Goal: Information Seeking & Learning: Understand process/instructions

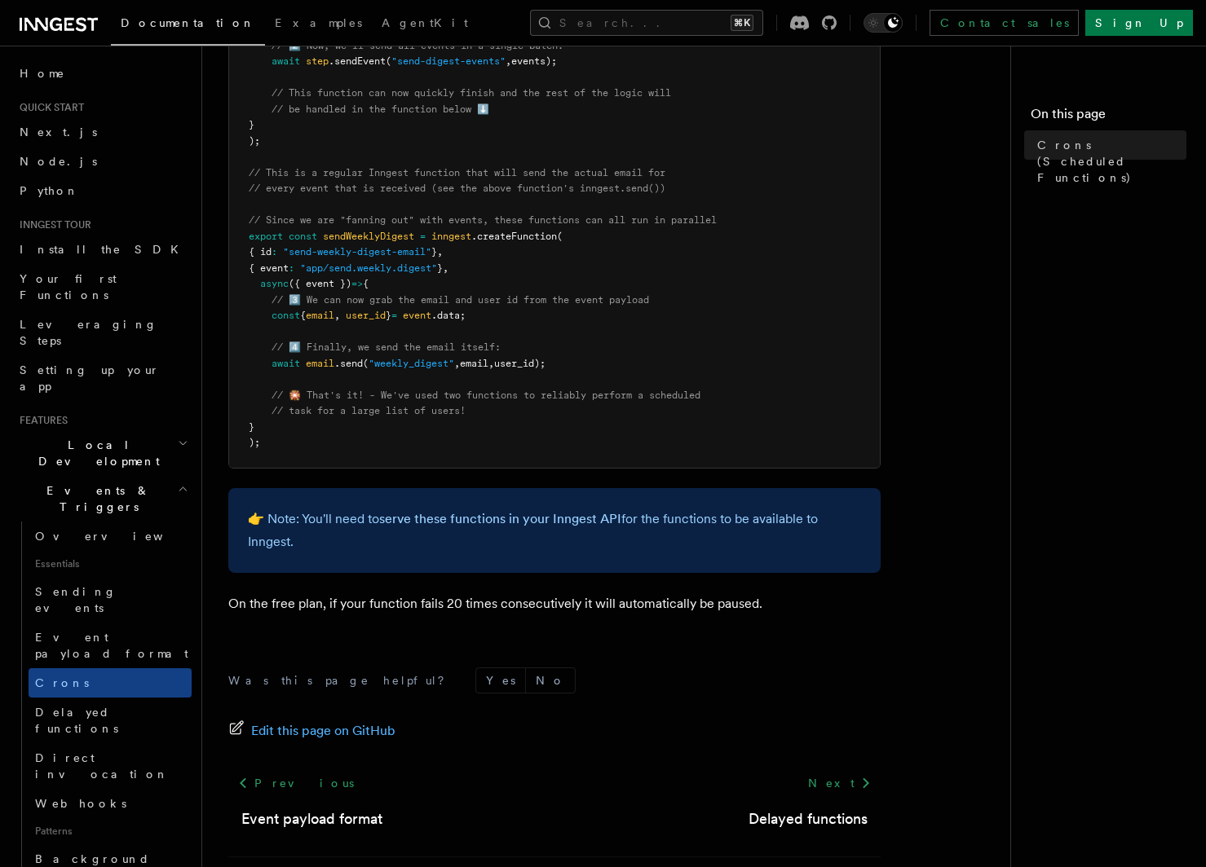
scroll to position [818, 0]
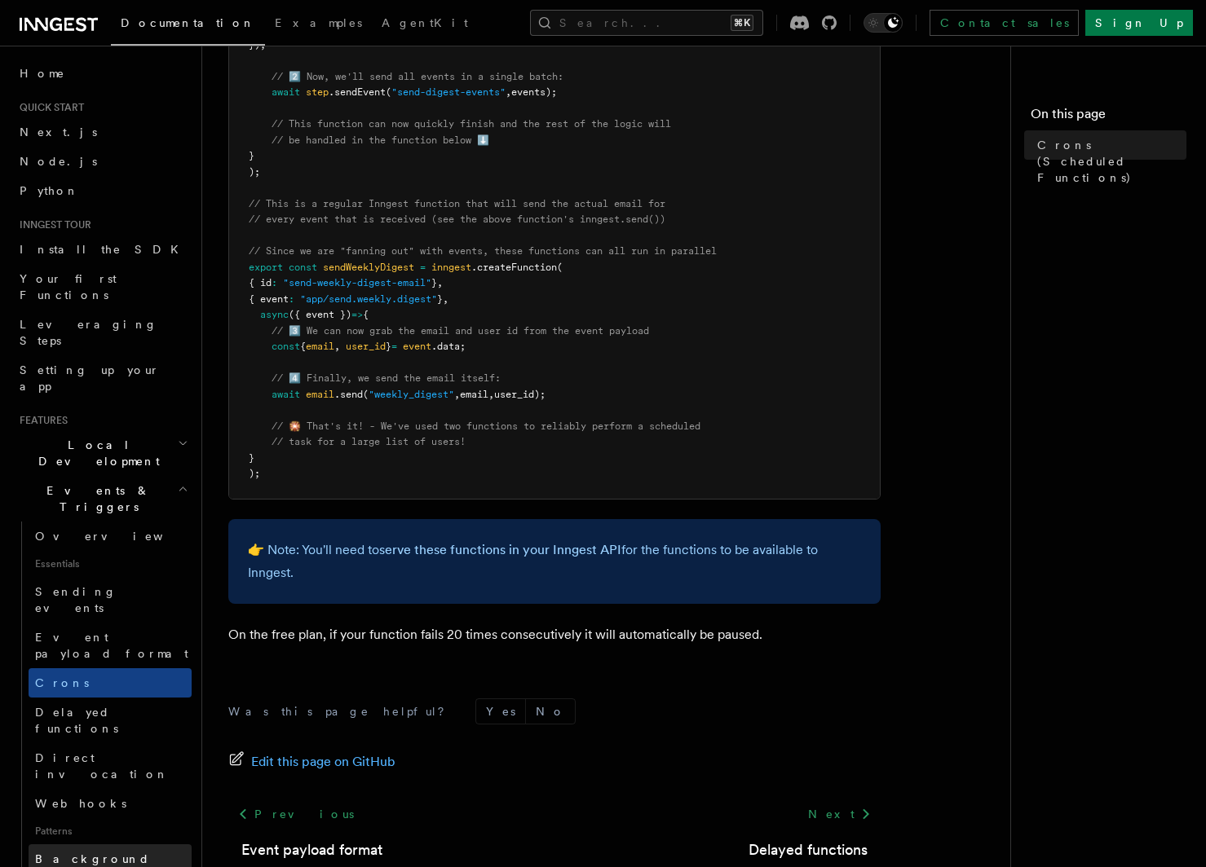
click at [109, 853] on span "Background jobs" at bounding box center [92, 867] width 115 height 29
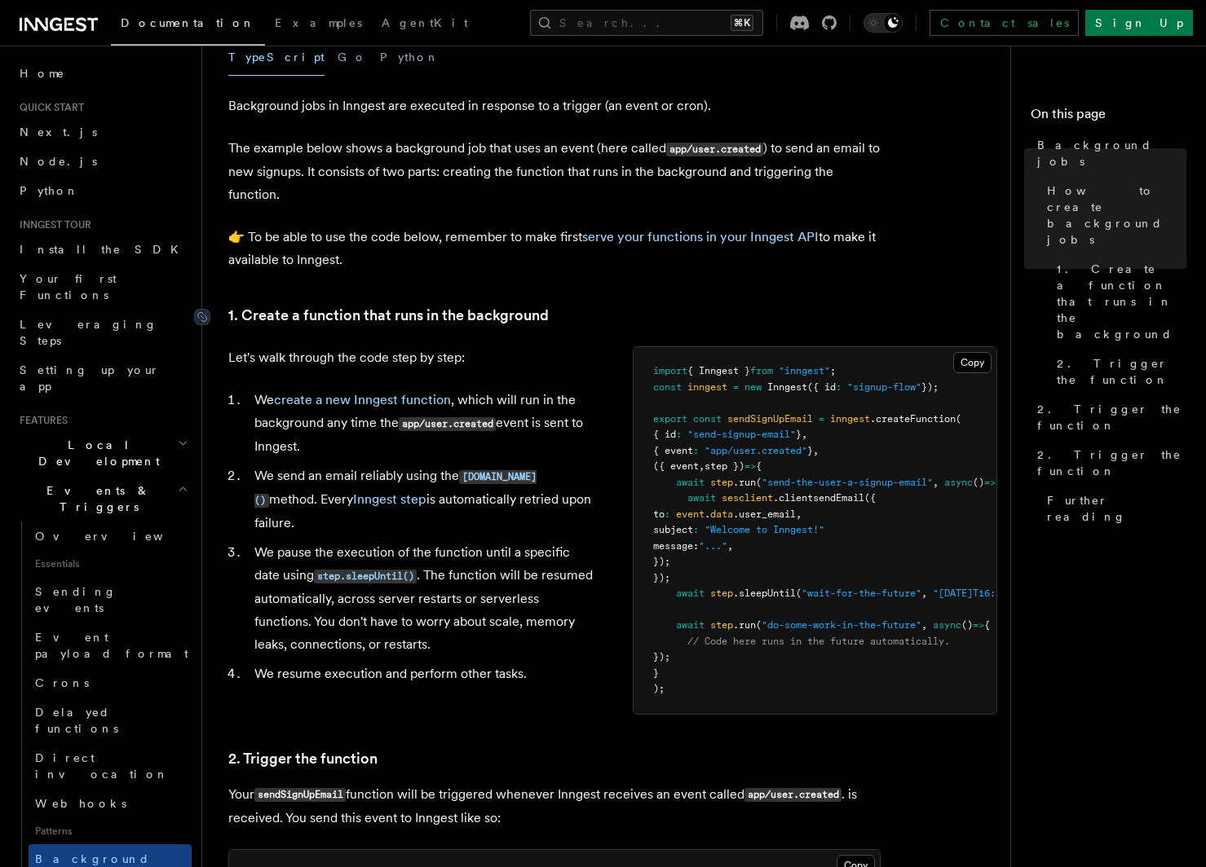
scroll to position [382, 0]
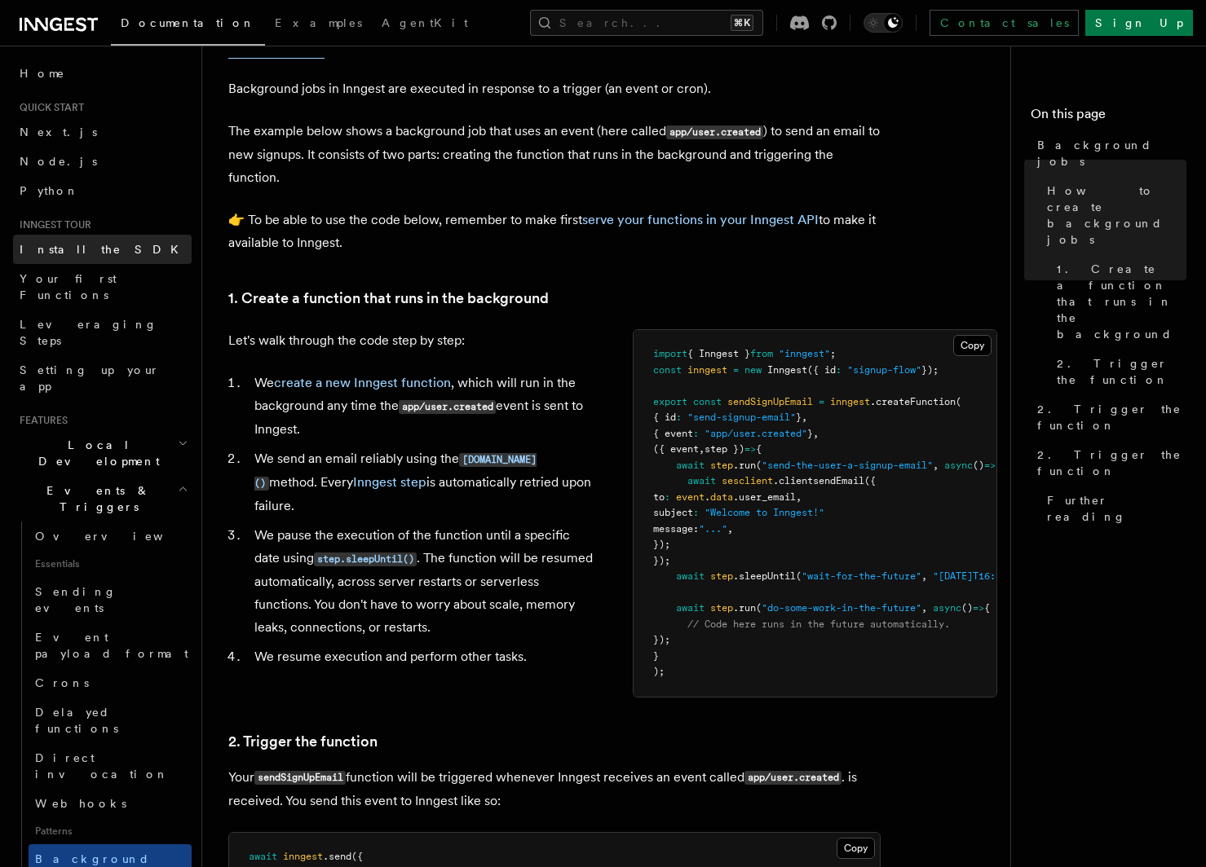
click at [79, 255] on span "Install the SDK" at bounding box center [104, 249] width 169 height 13
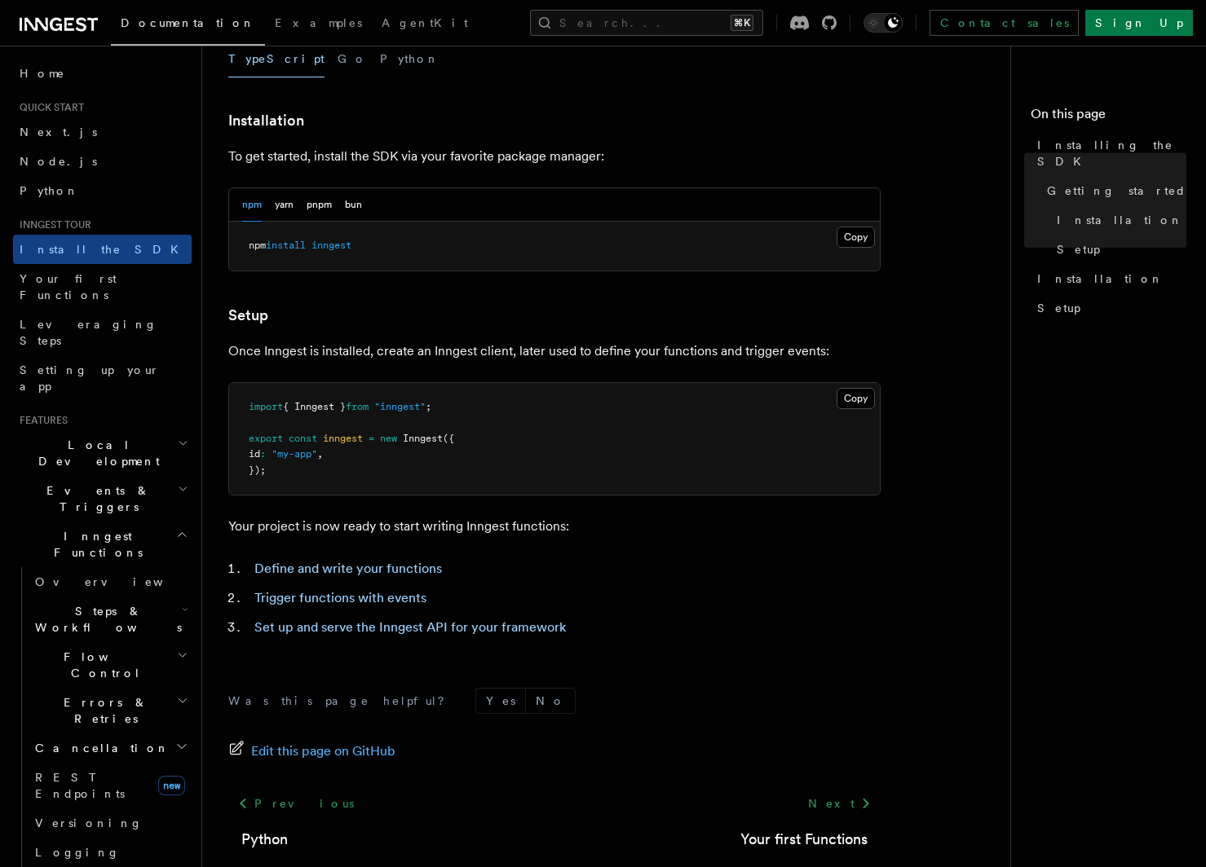
scroll to position [397, 0]
click at [119, 282] on link "Your first Functions" at bounding box center [102, 287] width 179 height 46
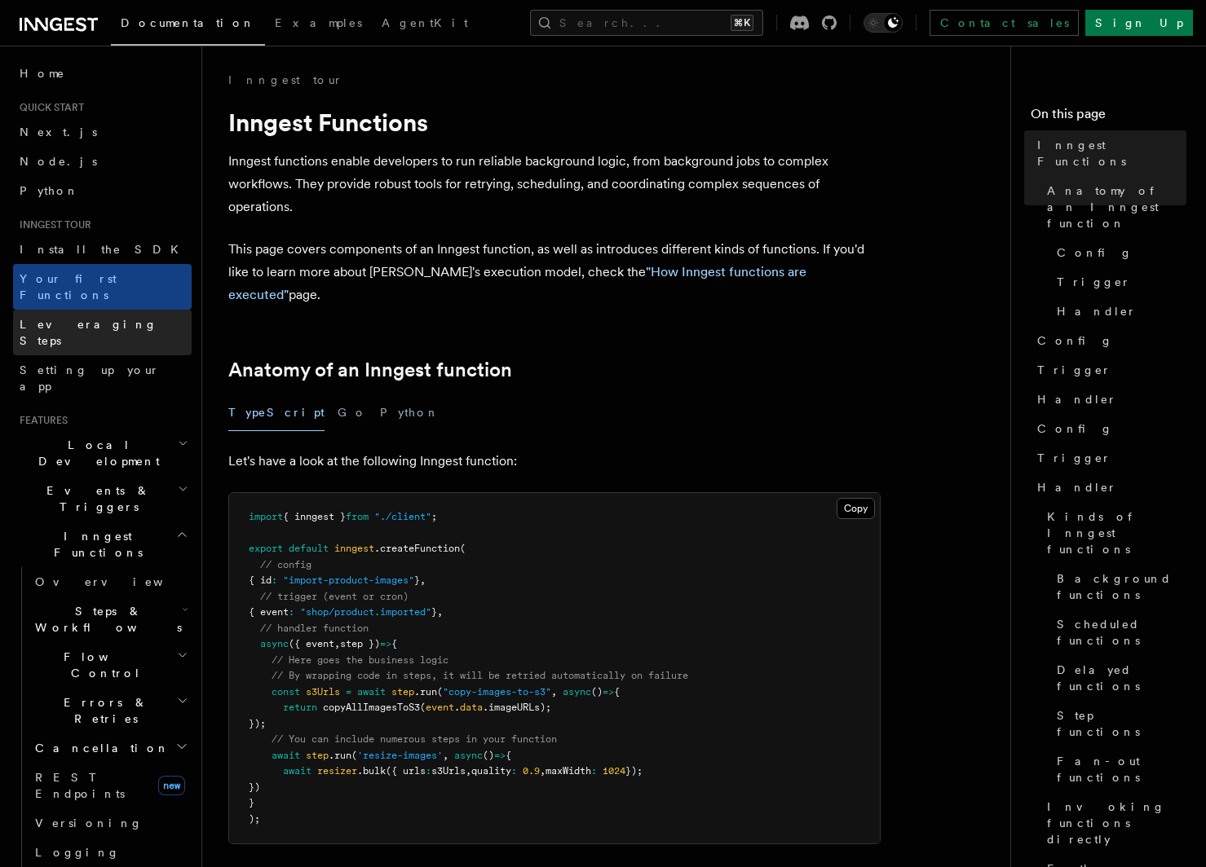
click at [95, 318] on span "Leveraging Steps" at bounding box center [89, 332] width 138 height 29
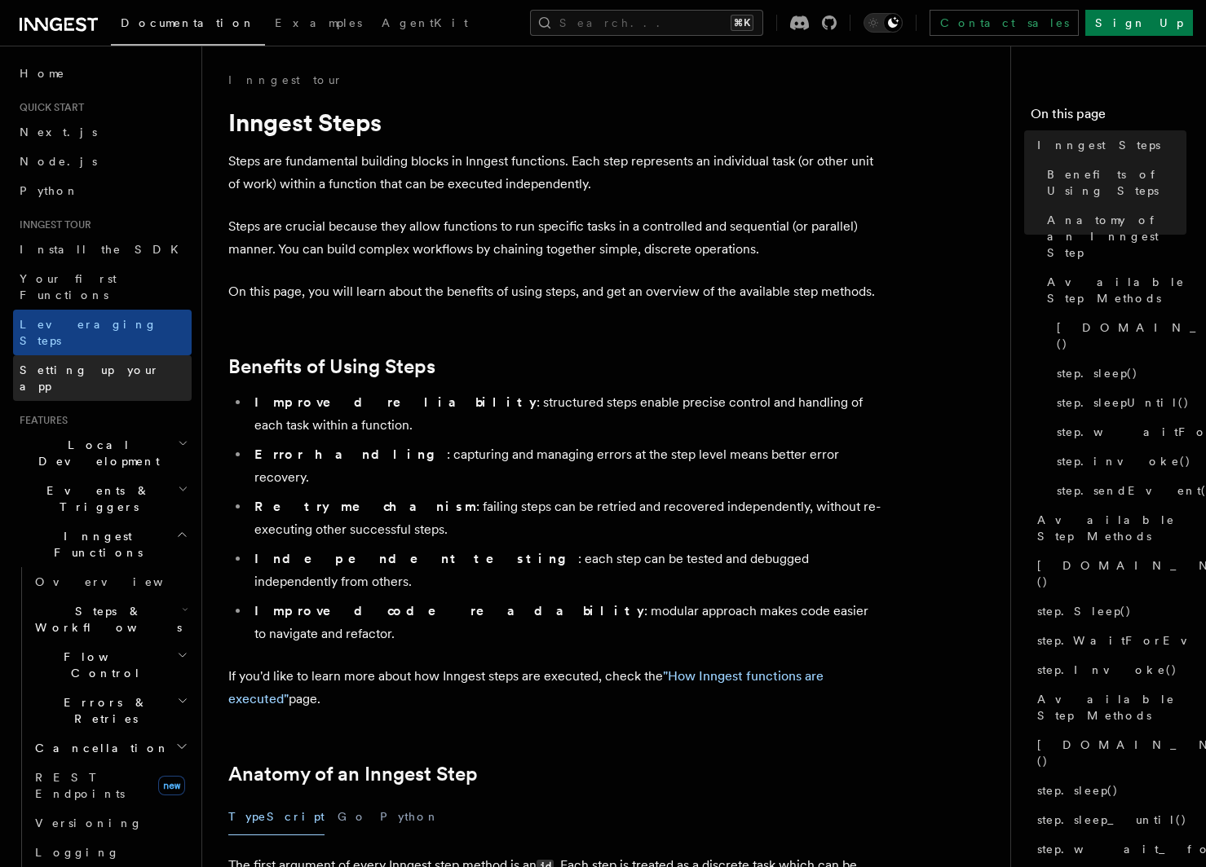
click at [108, 364] on span "Setting up your app" at bounding box center [90, 378] width 140 height 29
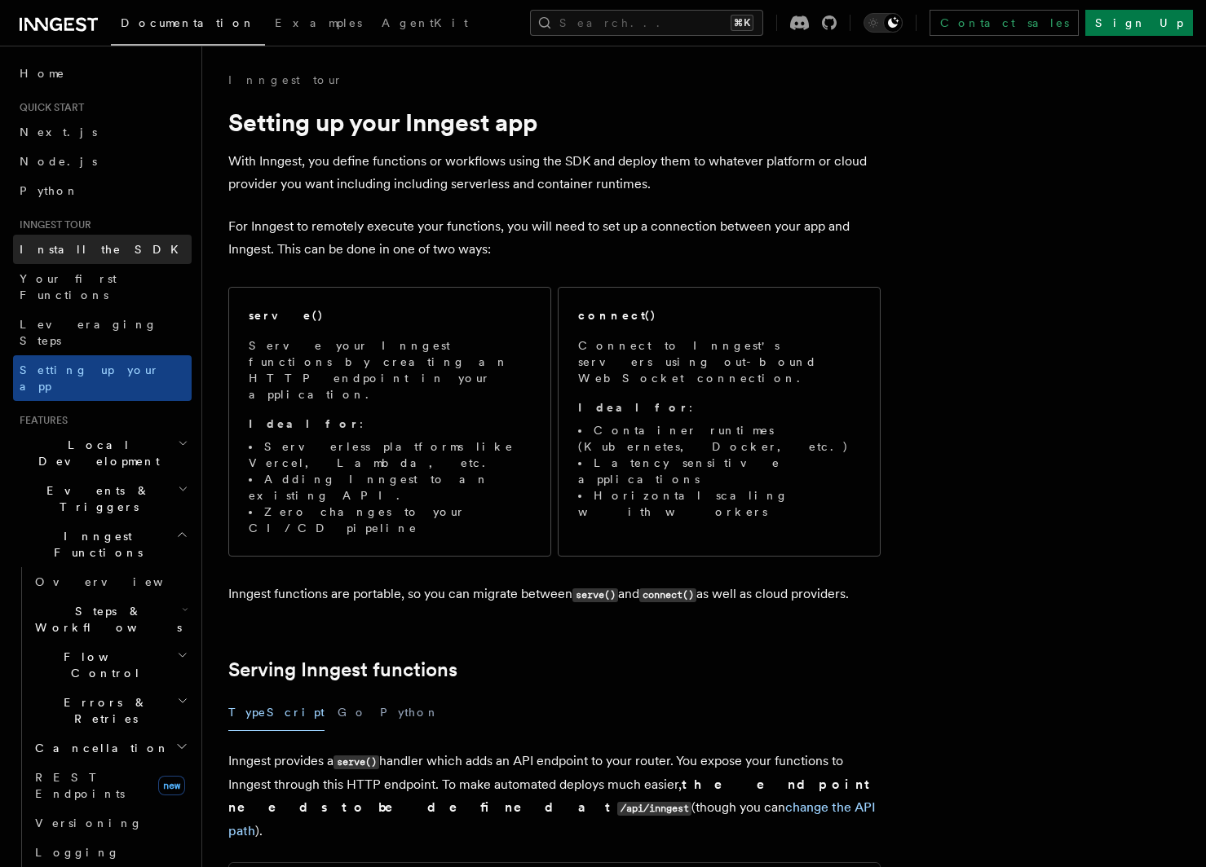
click at [101, 237] on link "Install the SDK" at bounding box center [102, 249] width 179 height 29
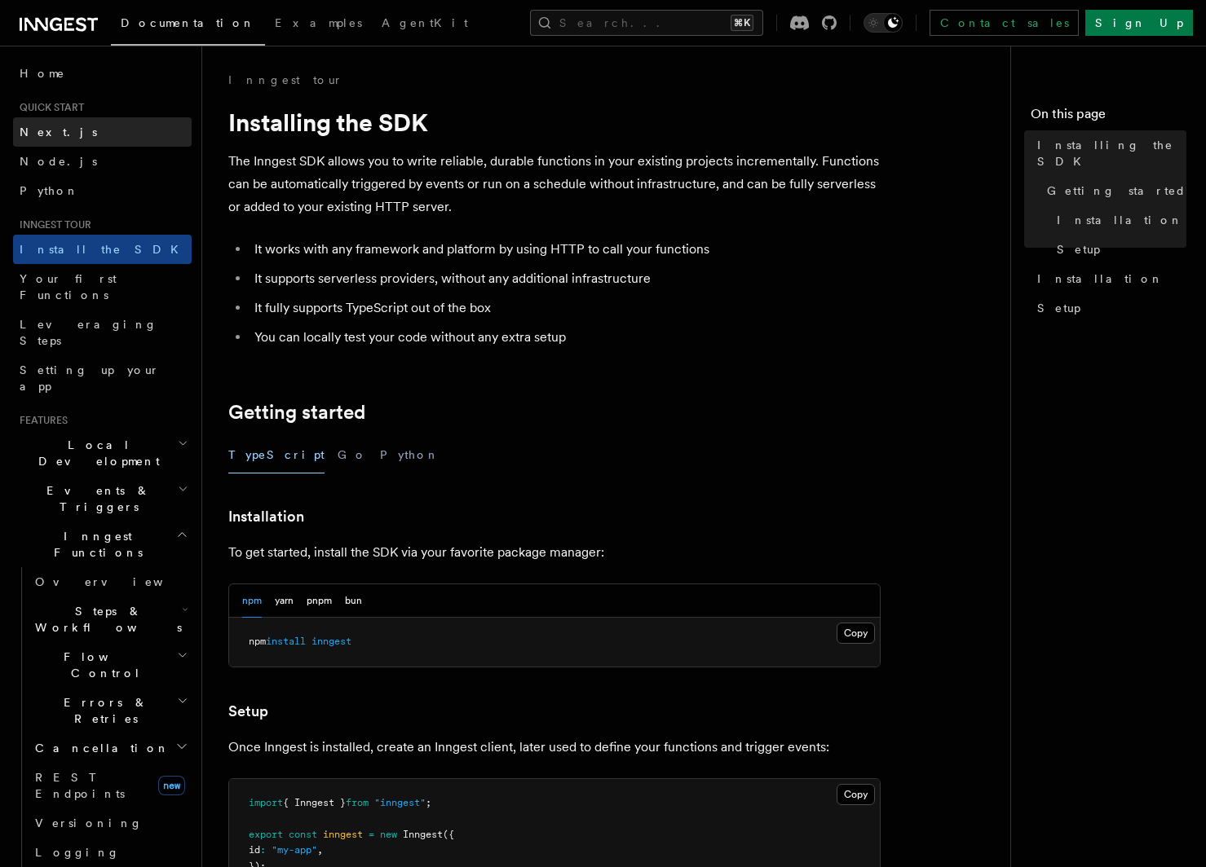
click at [53, 126] on span "Next.js" at bounding box center [58, 132] width 77 height 13
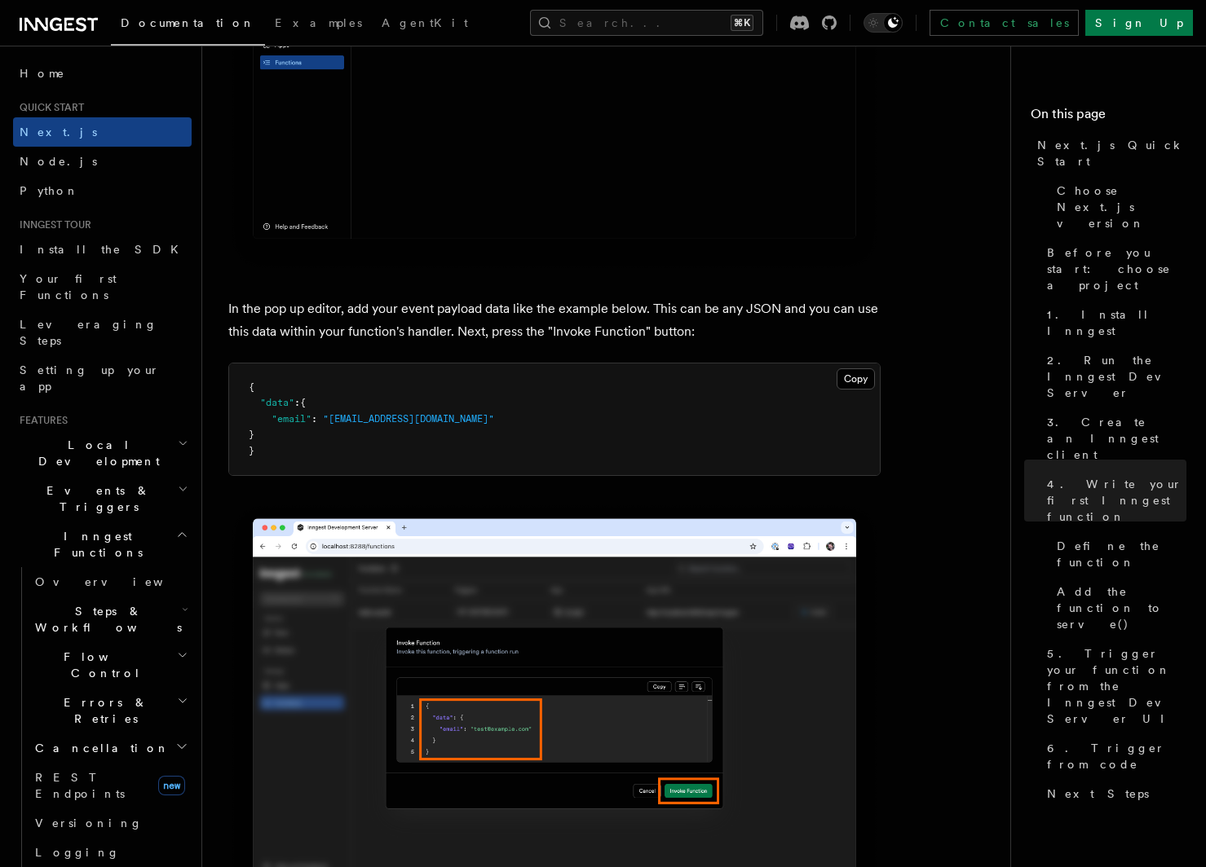
scroll to position [5162, 0]
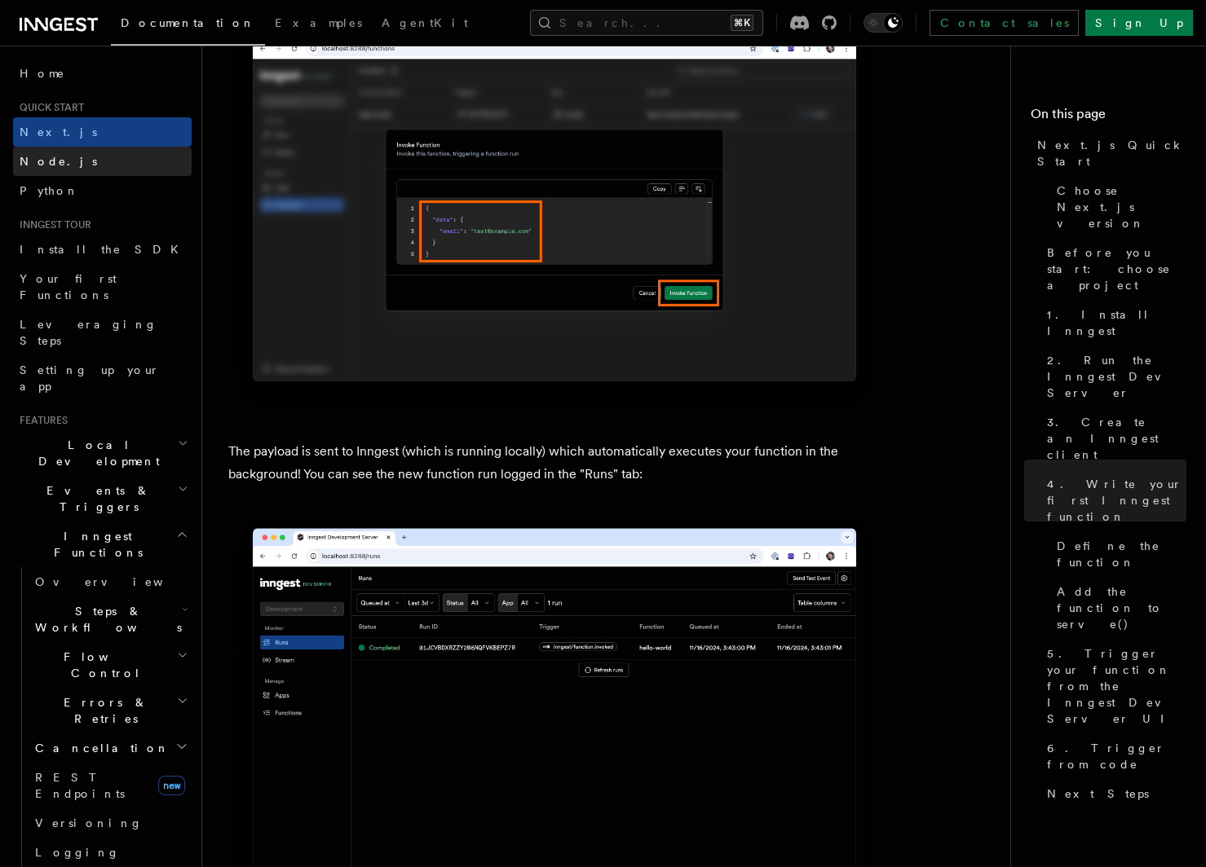
click at [48, 166] on span "Node.js" at bounding box center [58, 161] width 77 height 13
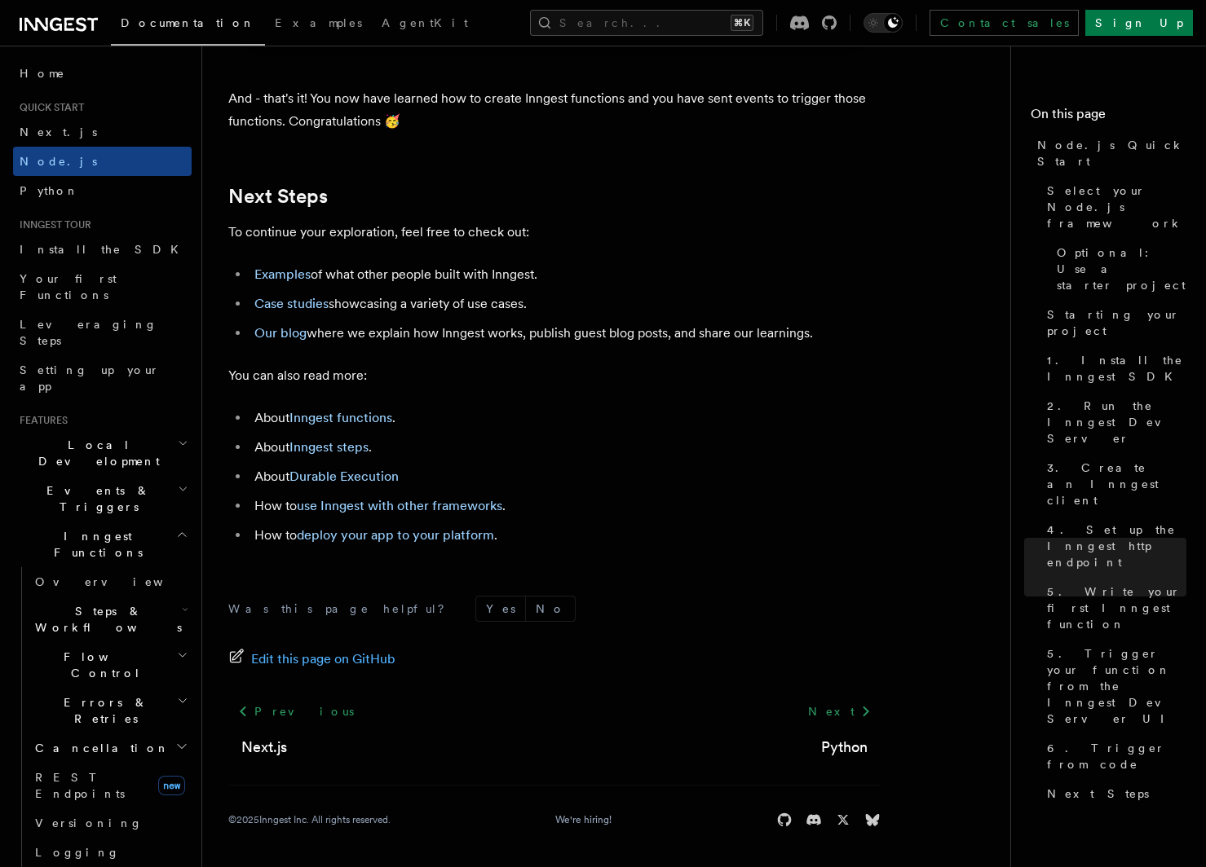
scroll to position [10119, 0]
